Goal: Use online tool/utility: Utilize a website feature to perform a specific function

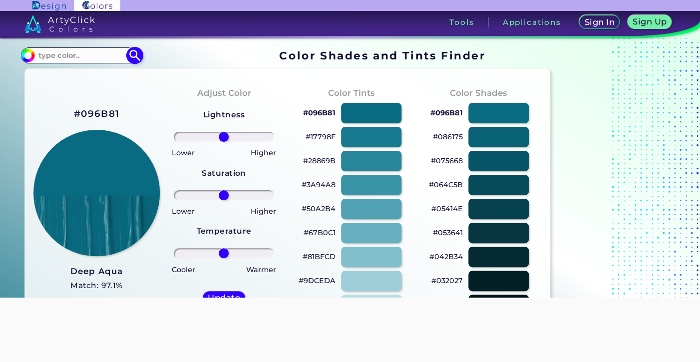
click at [40, 60] on input at bounding box center [81, 54] width 93 height 13
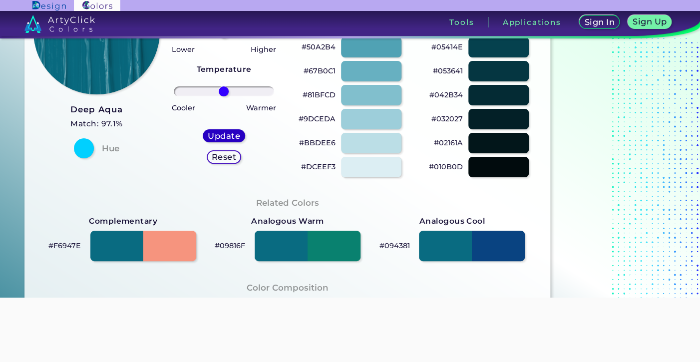
click at [219, 138] on h5 "Update" at bounding box center [223, 135] width 29 height 7
type input "#096b81"
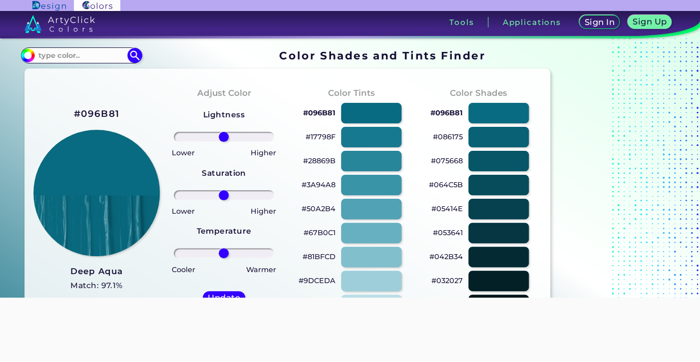
scroll to position [0, 0]
click at [37, 63] on section "#096b81 Acadia ◉ Acid Green ◉ Aero Blue ◉ Alabaster ◉ Albescent White ◉ Algae ◉…" at bounding box center [287, 54] width 533 height 19
click at [42, 55] on input at bounding box center [81, 54] width 93 height 13
type input "Dark Aqua"
click at [85, 73] on span "◉" at bounding box center [81, 72] width 9 height 13
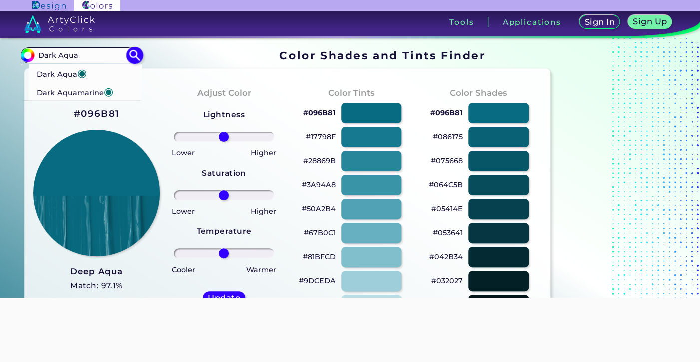
type input "#05696b"
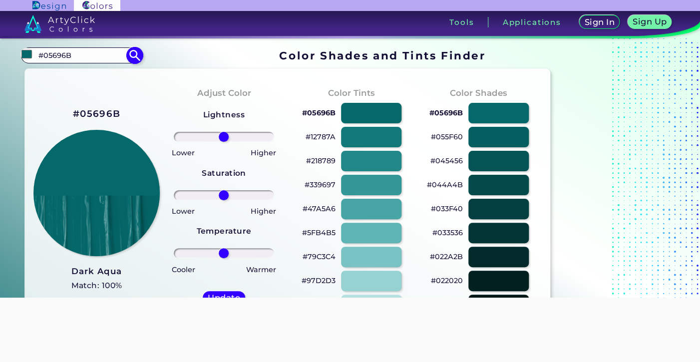
click at [78, 58] on input "#05696B" at bounding box center [81, 54] width 93 height 13
type input "#"
type input "Dark Aqua"
